Goal: Task Accomplishment & Management: Use online tool/utility

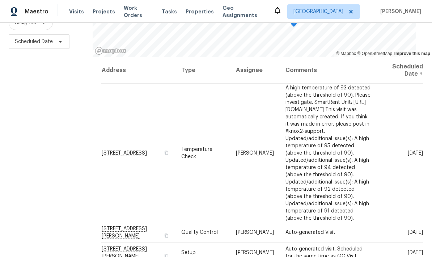
click at [0, 0] on icon at bounding box center [0, 0] width 0 height 0
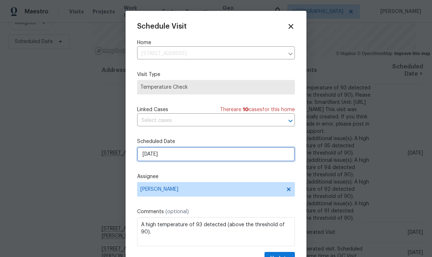
click at [233, 156] on input "8/24/2025" at bounding box center [216, 154] width 158 height 14
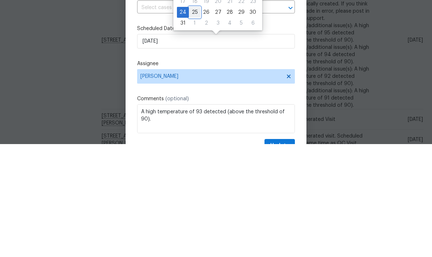
click at [196, 120] on div "25" at bounding box center [195, 125] width 12 height 10
type input "8/25/2025"
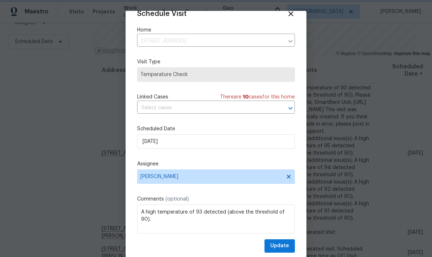
scroll to position [14, 0]
click at [284, 243] on span "Update" at bounding box center [279, 245] width 19 height 9
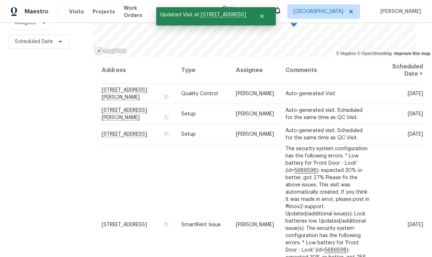
click at [82, 81] on div "Filters Reset ​ Type Assignee Scheduled Date" at bounding box center [46, 106] width 93 height 314
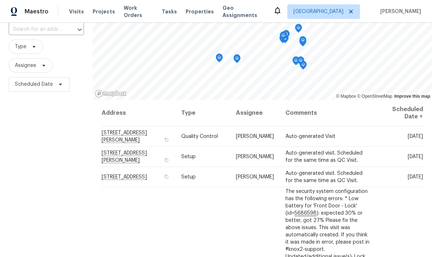
scroll to position [52, 0]
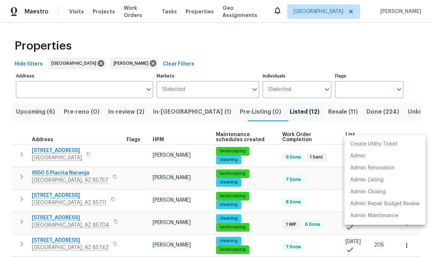
scroll to position [154, 0]
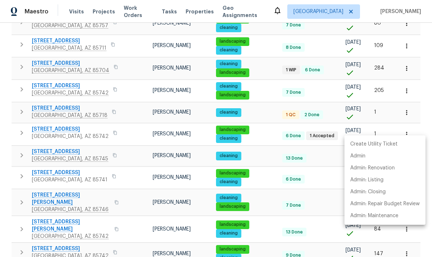
click at [131, 234] on div at bounding box center [216, 128] width 432 height 257
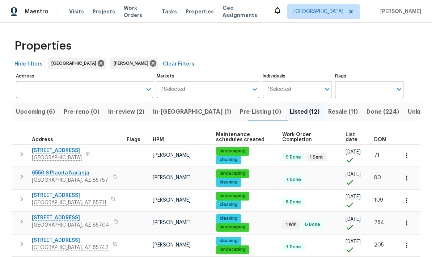
scroll to position [0, 0]
click at [177, 107] on span "In-reno (1)" at bounding box center [192, 112] width 78 height 10
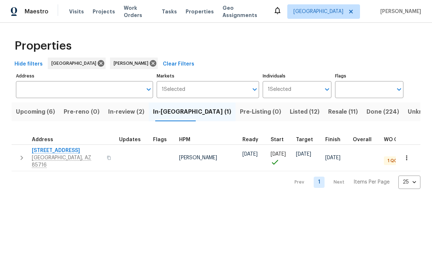
click at [22, 157] on icon "button" at bounding box center [21, 157] width 9 height 9
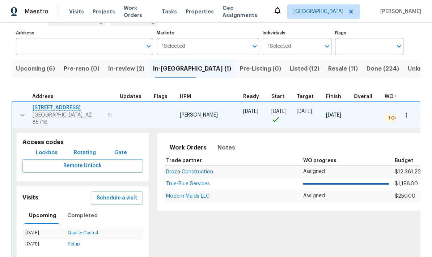
scroll to position [43, 0]
click at [107, 196] on span "Schedule a visit" at bounding box center [116, 198] width 40 height 9
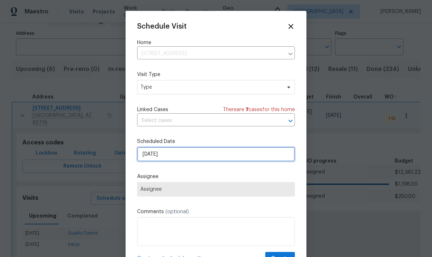
click at [233, 157] on input "8/24/2025" at bounding box center [216, 154] width 158 height 14
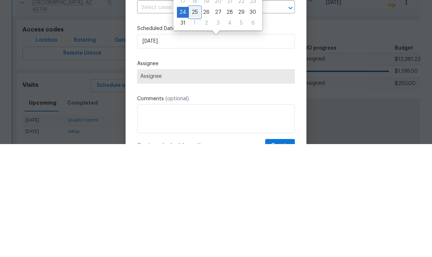
click at [198, 120] on div "25" at bounding box center [195, 125] width 12 height 10
type input "8/25/2025"
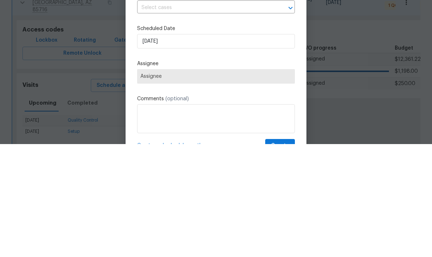
scroll to position [29, 0]
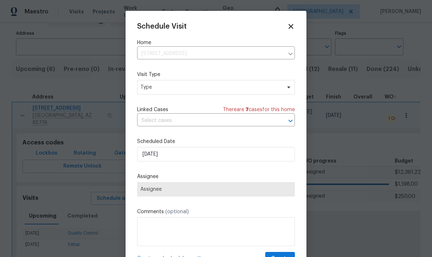
click at [238, 126] on input "text" at bounding box center [205, 120] width 137 height 11
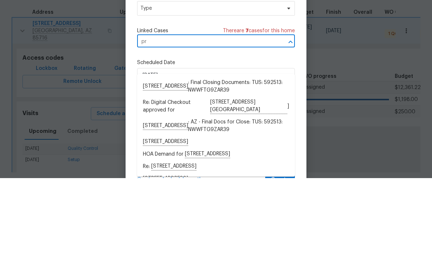
type input "p"
click at [239, 80] on span "Type" at bounding box center [216, 87] width 158 height 14
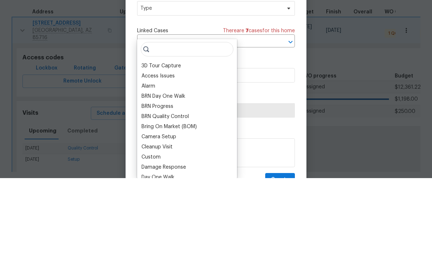
click at [236, 118] on div "3D Tour Capture Access Issues Alarm BRN Day One Walk BRN Progress BRN Quality C…" at bounding box center [187, 187] width 100 height 139
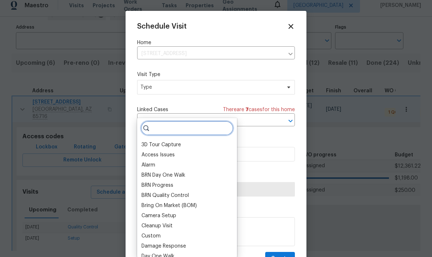
click at [202, 121] on input "search" at bounding box center [187, 128] width 93 height 14
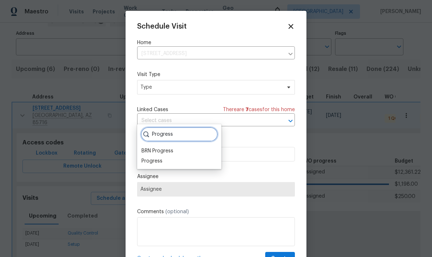
type input "Progress"
click at [161, 157] on div "Progress" at bounding box center [151, 160] width 21 height 7
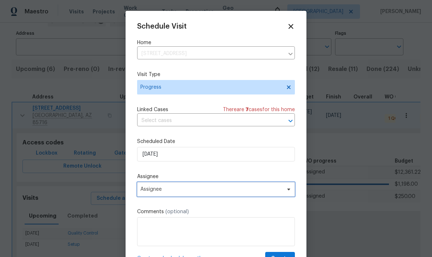
click at [223, 192] on span "Assignee" at bounding box center [211, 189] width 142 height 6
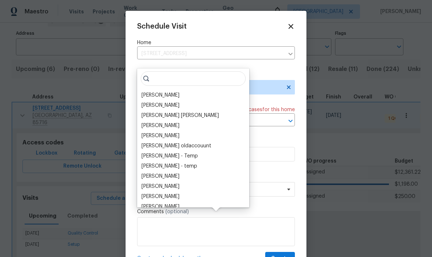
click at [169, 91] on div "[PERSON_NAME]" at bounding box center [160, 94] width 38 height 7
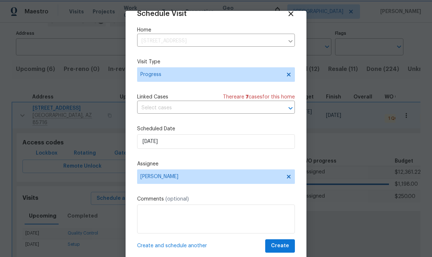
scroll to position [14, 0]
click at [280, 245] on span "Create" at bounding box center [280, 245] width 18 height 9
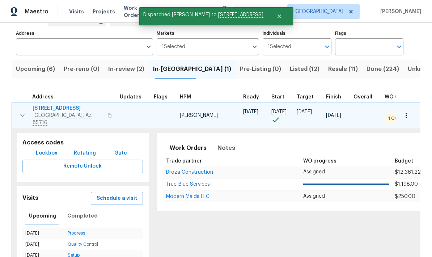
click at [26, 104] on button "button" at bounding box center [22, 115] width 14 height 22
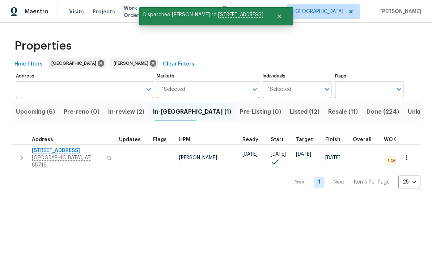
scroll to position [0, 0]
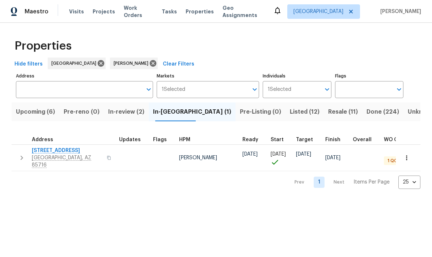
click at [37, 116] on span "Upcoming (6)" at bounding box center [35, 112] width 39 height 10
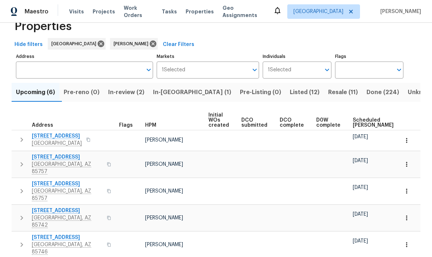
scroll to position [19, 0]
click at [357, 126] on span "Scheduled COE" at bounding box center [372, 123] width 41 height 10
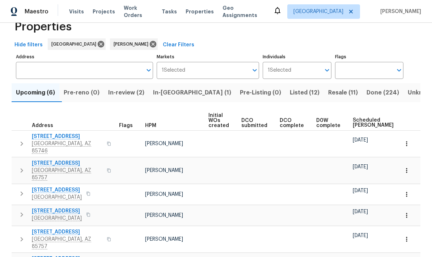
click at [328, 93] on span "Resale (11)" at bounding box center [343, 92] width 30 height 10
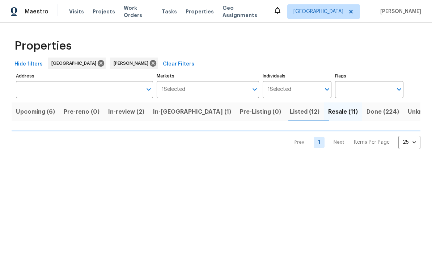
click at [289, 115] on span "Listed (12)" at bounding box center [304, 112] width 30 height 10
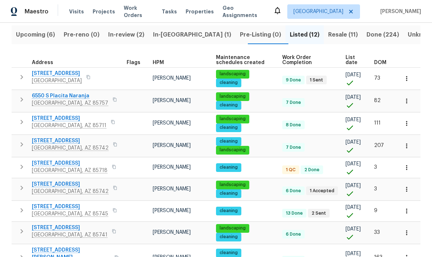
scroll to position [90, 0]
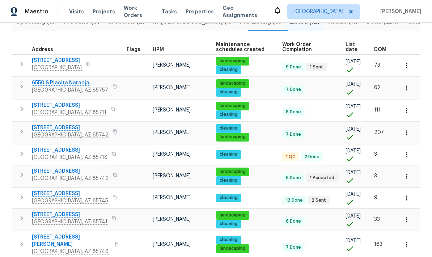
click at [23, 133] on icon "button" at bounding box center [21, 131] width 9 height 9
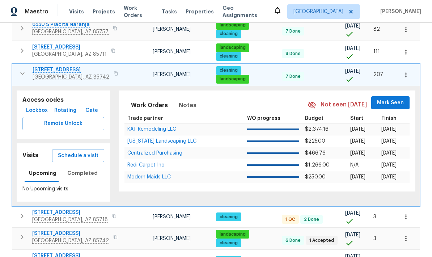
scroll to position [152, 0]
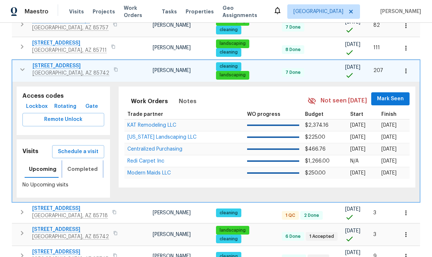
click at [76, 171] on span "Completed" at bounding box center [82, 168] width 30 height 9
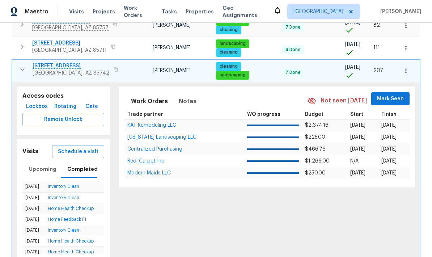
click at [76, 152] on span "Schedule a visit" at bounding box center [78, 151] width 40 height 9
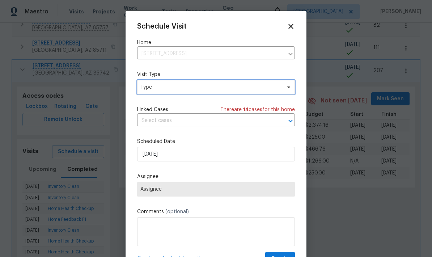
click at [240, 85] on span "Type" at bounding box center [210, 86] width 141 height 7
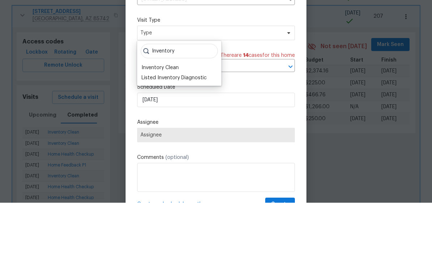
type input "Inventory"
click at [156, 118] on div "Inventory Clean" at bounding box center [159, 121] width 37 height 7
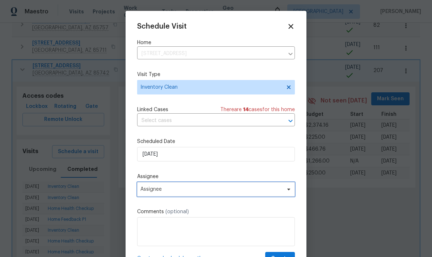
click at [242, 194] on span "Assignee" at bounding box center [216, 189] width 158 height 14
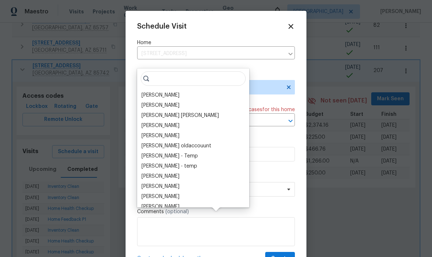
click at [170, 91] on div "[PERSON_NAME]" at bounding box center [160, 94] width 38 height 7
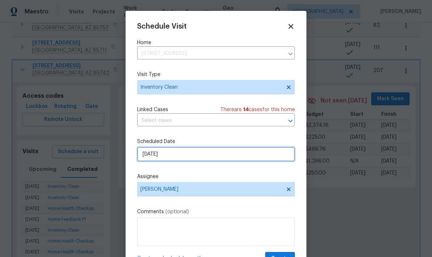
click at [182, 157] on input "8/24/2025" at bounding box center [216, 154] width 158 height 14
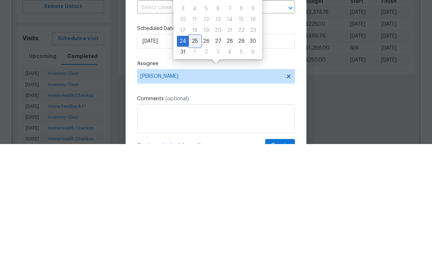
click at [194, 149] on div "25" at bounding box center [195, 154] width 12 height 10
type input "8/25/2025"
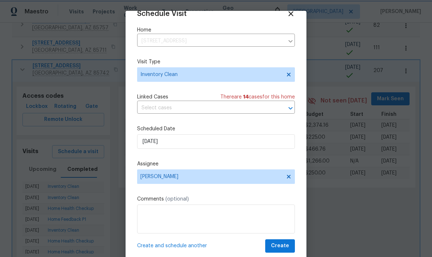
scroll to position [14, 0]
click at [280, 244] on span "Create" at bounding box center [280, 245] width 18 height 9
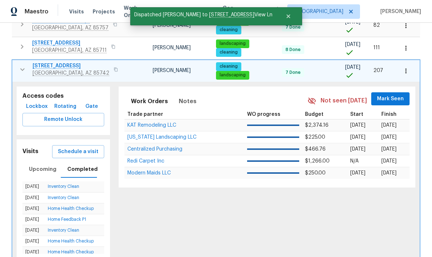
click at [22, 68] on icon "button" at bounding box center [22, 69] width 4 height 3
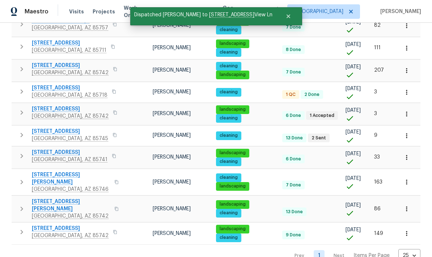
scroll to position [132, 0]
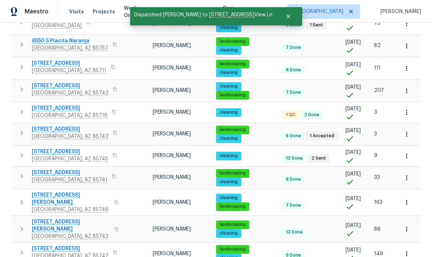
click at [23, 172] on icon "button" at bounding box center [21, 176] width 9 height 9
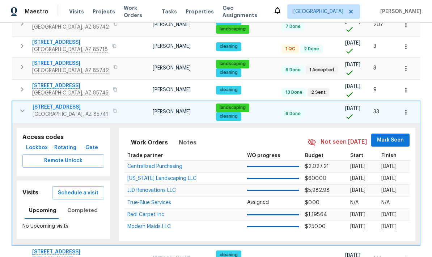
scroll to position [202, 0]
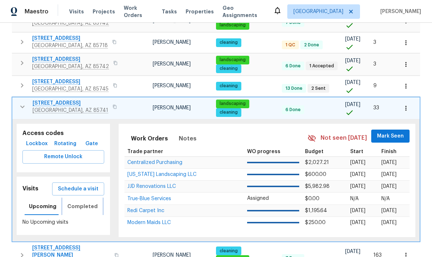
click at [76, 202] on span "Completed" at bounding box center [82, 206] width 30 height 9
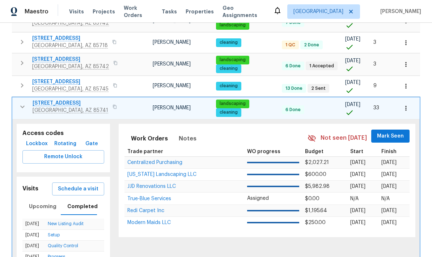
click at [68, 184] on span "Schedule a visit" at bounding box center [78, 188] width 40 height 9
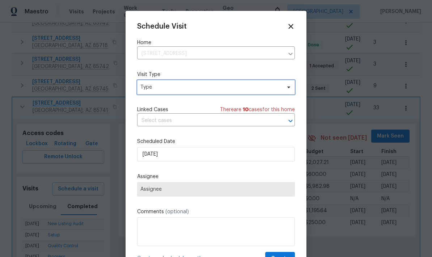
click at [234, 87] on span "Type" at bounding box center [210, 86] width 141 height 7
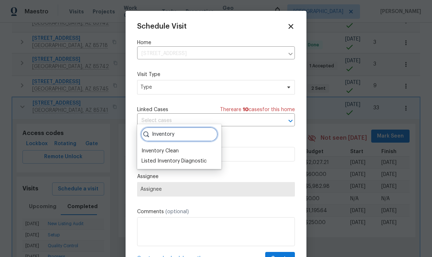
type input "Inventory"
click at [172, 147] on div "Inventory Clean" at bounding box center [159, 150] width 37 height 7
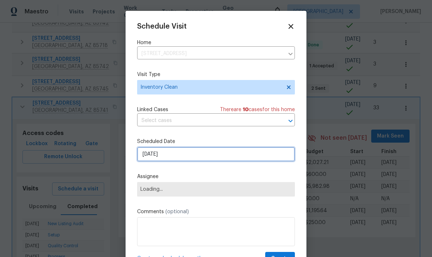
click at [227, 161] on input "8/24/2025" at bounding box center [216, 154] width 158 height 14
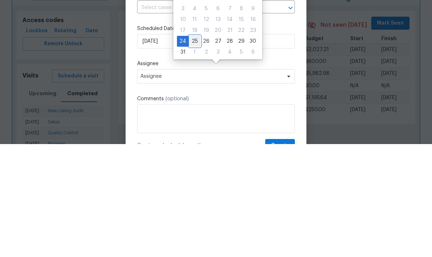
click at [198, 149] on div "25" at bounding box center [195, 154] width 12 height 10
type input "8/25/2025"
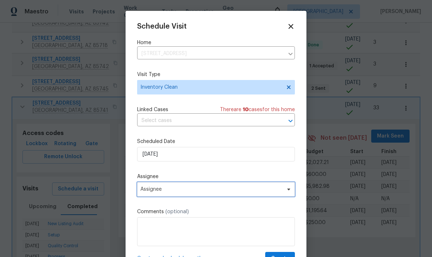
click at [241, 192] on span "Assignee" at bounding box center [211, 189] width 142 height 6
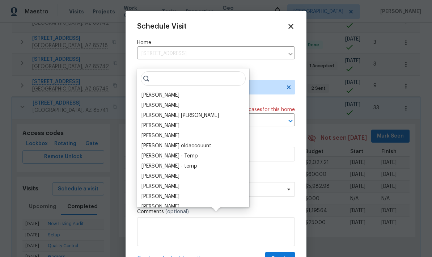
click at [168, 91] on div "[PERSON_NAME]" at bounding box center [160, 94] width 38 height 7
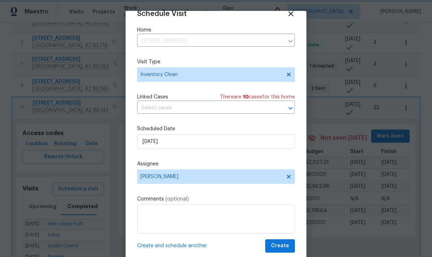
scroll to position [14, 0]
click at [280, 246] on span "Create" at bounding box center [280, 245] width 18 height 9
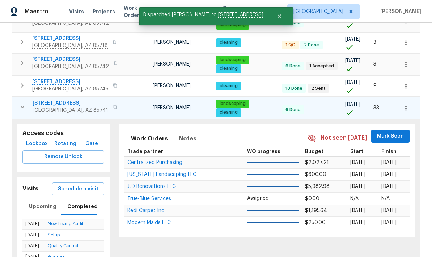
click at [27, 99] on button "button" at bounding box center [22, 106] width 14 height 14
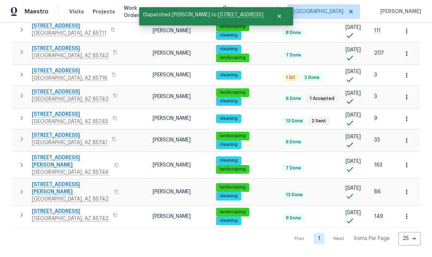
scroll to position [132, 0]
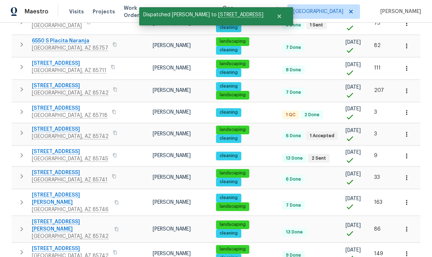
click at [3, 220] on div "Properties Hide filters Tucson John Perkins Clear Filters Address Address Marke…" at bounding box center [216, 92] width 432 height 403
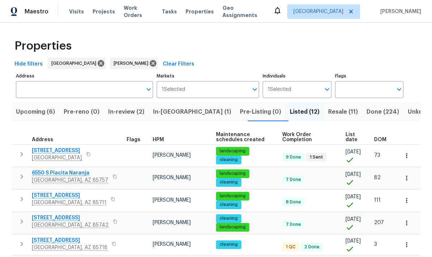
scroll to position [0, 0]
click at [328, 111] on span "Resale (11)" at bounding box center [343, 112] width 30 height 10
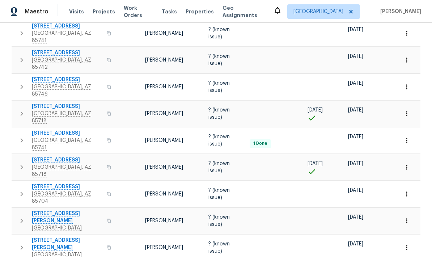
scroll to position [133, 0]
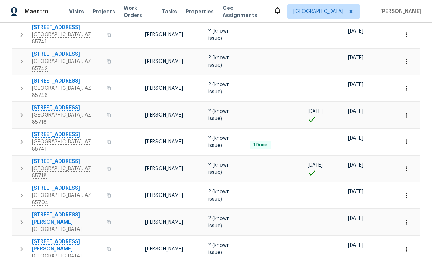
click at [24, 137] on icon "button" at bounding box center [21, 141] width 9 height 9
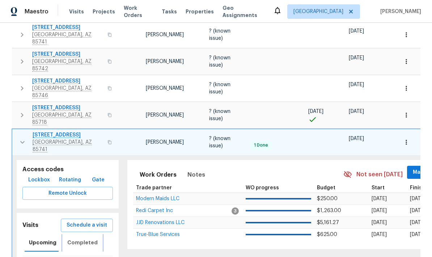
click at [73, 238] on span "Completed" at bounding box center [82, 242] width 30 height 9
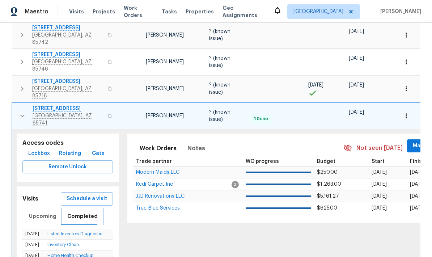
scroll to position [159, 0]
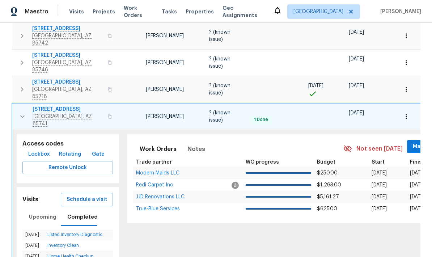
click at [25, 112] on icon "button" at bounding box center [22, 116] width 9 height 9
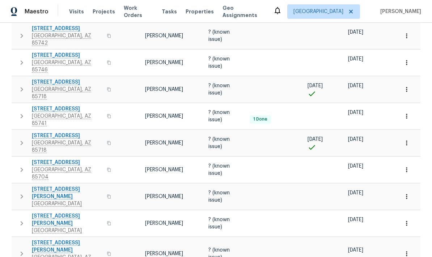
click at [25, 165] on icon "button" at bounding box center [21, 169] width 9 height 9
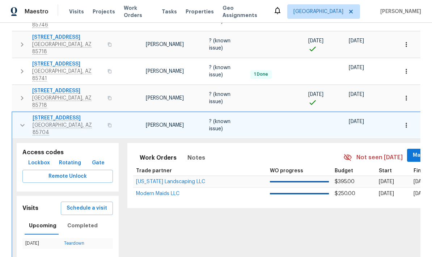
scroll to position [204, 0]
click at [73, 220] on span "Completed" at bounding box center [82, 224] width 30 height 9
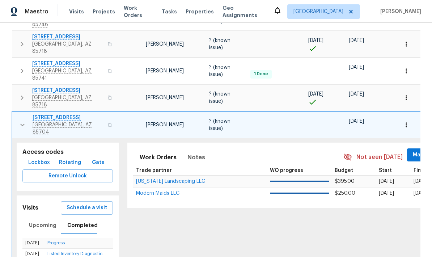
click at [26, 120] on icon "button" at bounding box center [22, 124] width 9 height 9
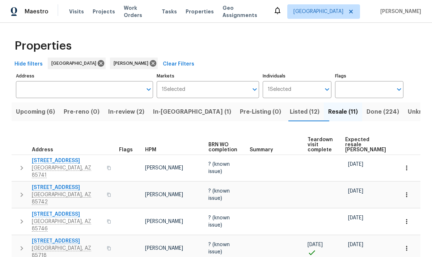
scroll to position [0, 0]
click at [348, 139] on span "Expected resale COE" at bounding box center [365, 144] width 41 height 15
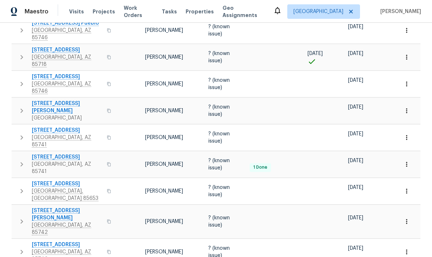
scroll to position [190, 0]
click at [23, 207] on button "button" at bounding box center [21, 221] width 14 height 29
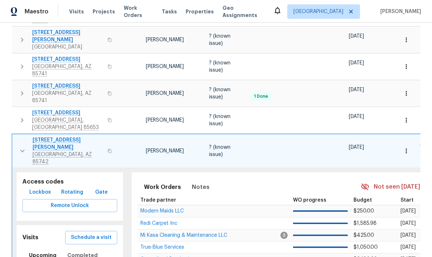
scroll to position [263, 0]
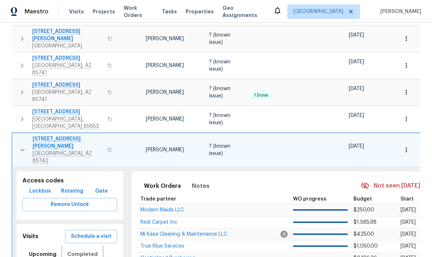
click at [80, 245] on button "Completed" at bounding box center [82, 253] width 39 height 17
click at [11, 216] on div "Properties Hide filters Tucson John Perkins Clear Filters Address Address Marke…" at bounding box center [216, 97] width 432 height 674
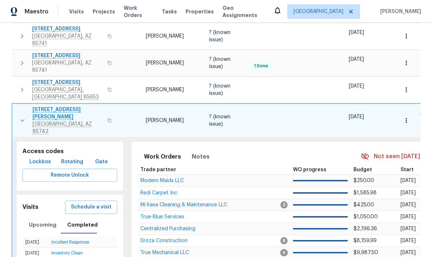
scroll to position [304, 0]
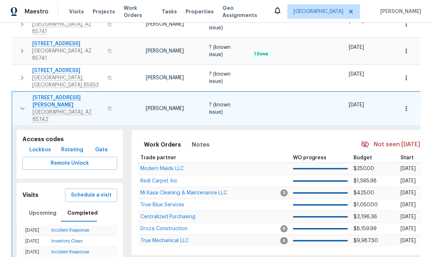
click at [78, 190] on span "Schedule a visit" at bounding box center [91, 194] width 40 height 9
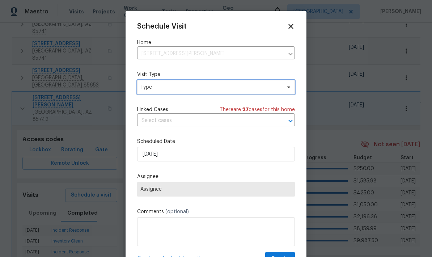
click at [252, 87] on span "Type" at bounding box center [210, 86] width 141 height 7
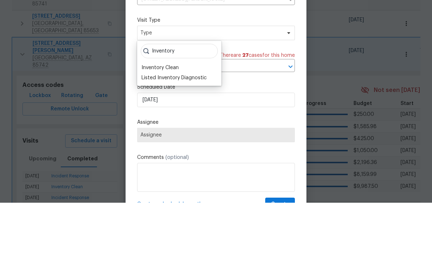
type input "Inventory"
click at [156, 118] on div "Inventory Clean" at bounding box center [159, 121] width 37 height 7
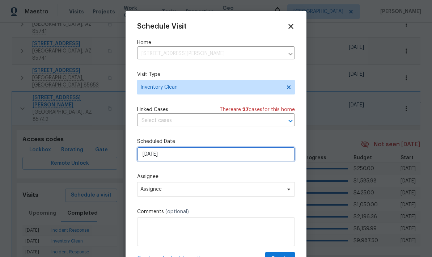
click at [151, 154] on input "8/24/2025" at bounding box center [216, 154] width 158 height 14
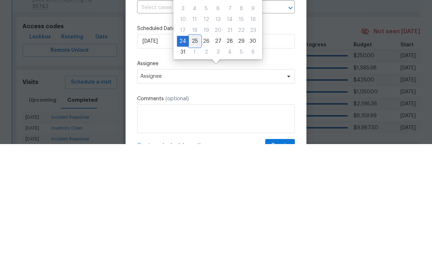
click at [193, 149] on div "25" at bounding box center [195, 154] width 12 height 10
type input "8/25/2025"
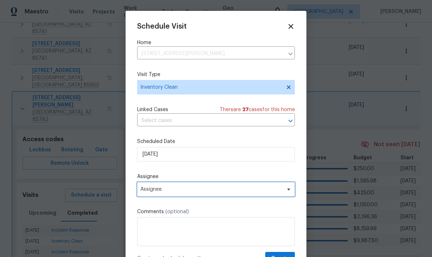
click at [280, 194] on span "Assignee" at bounding box center [216, 189] width 158 height 14
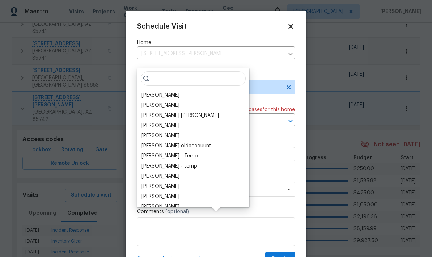
click at [158, 91] on div "[PERSON_NAME]" at bounding box center [160, 94] width 38 height 7
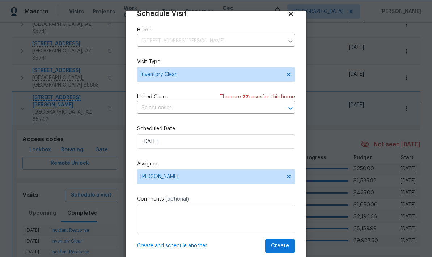
scroll to position [14, 0]
click at [280, 244] on span "Create" at bounding box center [280, 245] width 18 height 9
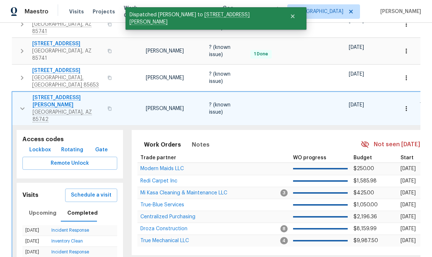
click at [21, 104] on icon "button" at bounding box center [22, 108] width 9 height 9
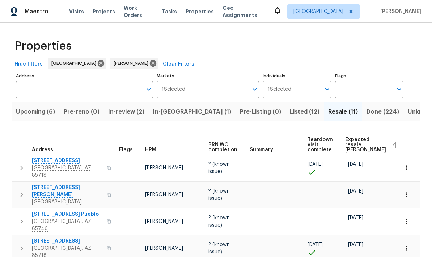
scroll to position [0, 0]
click at [289, 107] on span "Listed (12)" at bounding box center [304, 112] width 30 height 10
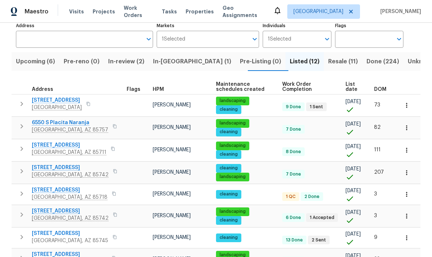
scroll to position [59, 0]
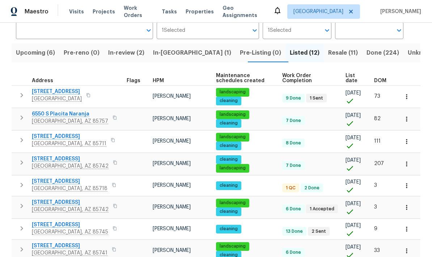
click at [381, 82] on span "DOM" at bounding box center [380, 80] width 12 height 5
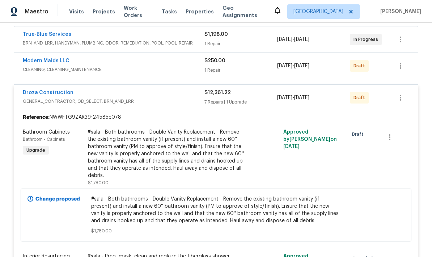
scroll to position [134, 0]
